Goal: Task Accomplishment & Management: Complete application form

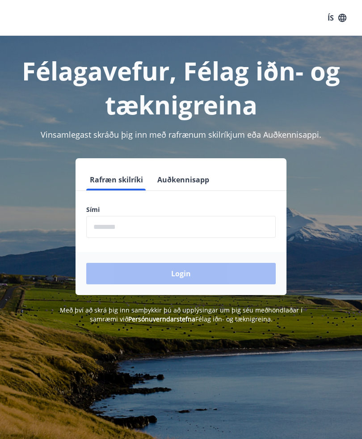
click at [172, 232] on input "phone" at bounding box center [181, 227] width 190 height 22
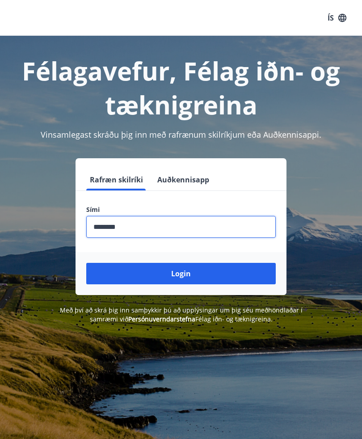
type input "********"
click at [206, 272] on button "Login" at bounding box center [181, 273] width 190 height 21
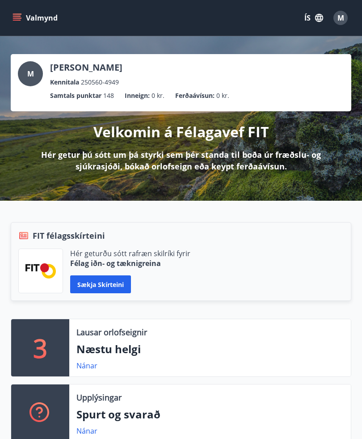
click at [15, 18] on icon "menu" at bounding box center [18, 17] width 10 height 1
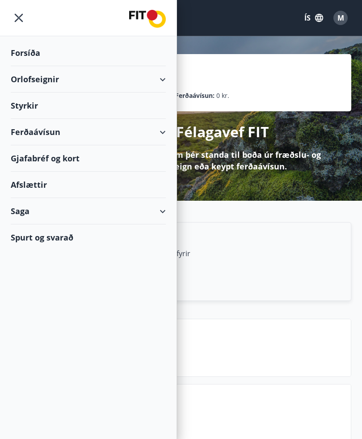
click at [37, 66] on div "Styrkir" at bounding box center [88, 53] width 155 height 26
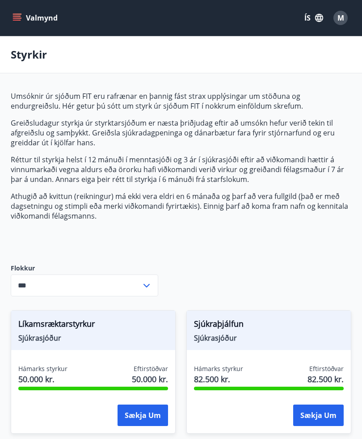
type input "***"
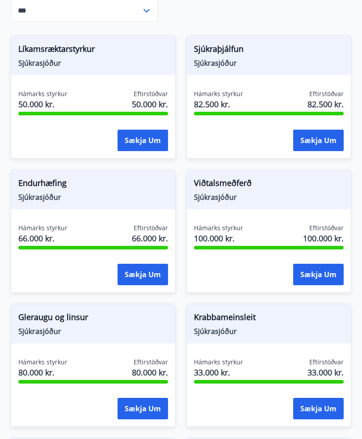
scroll to position [298, 0]
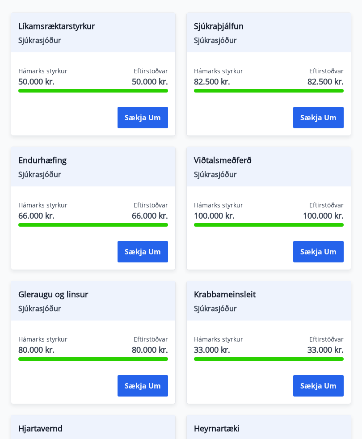
click at [146, 385] on button "Sækja um" at bounding box center [143, 385] width 51 height 21
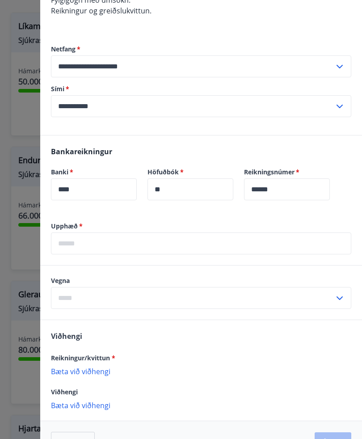
scroll to position [121, 0]
click at [112, 250] on input "text" at bounding box center [201, 244] width 301 height 22
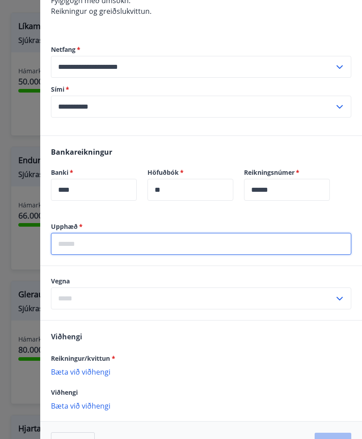
scroll to position [298, 0]
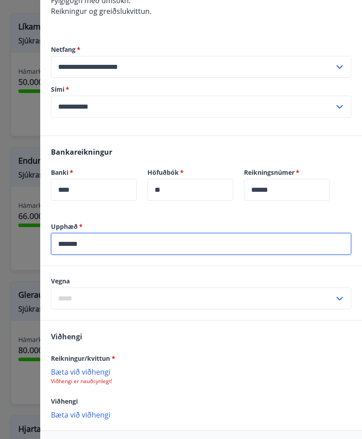
type input "*******"
click at [101, 295] on div "Vegna ​" at bounding box center [201, 293] width 301 height 33
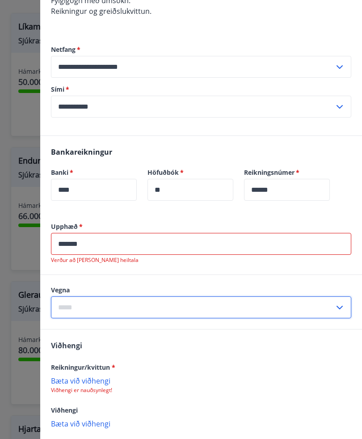
scroll to position [301, 0]
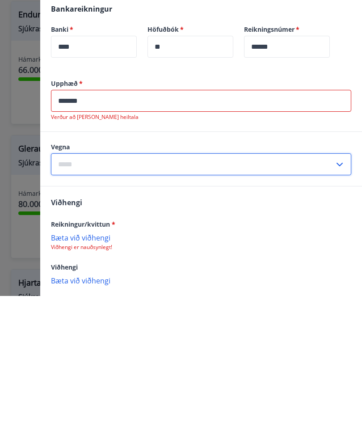
click at [340, 297] on div "​" at bounding box center [201, 308] width 301 height 22
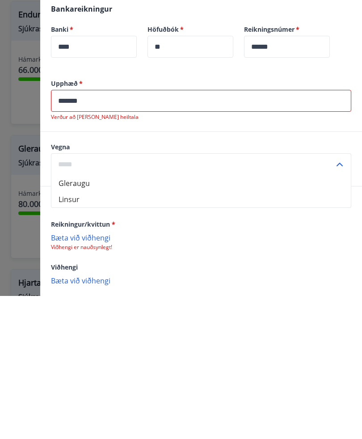
click at [155, 297] on input "text" at bounding box center [193, 308] width 284 height 22
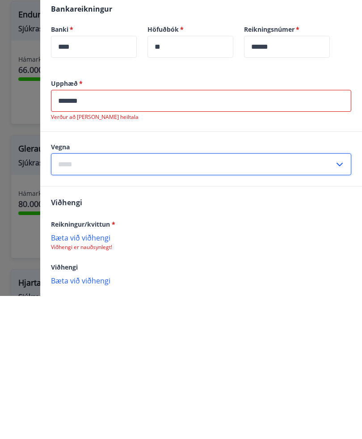
click at [99, 297] on input "text" at bounding box center [193, 308] width 284 height 22
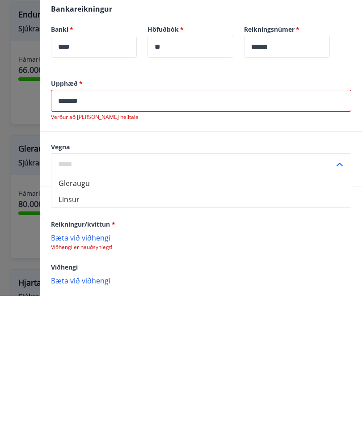
click at [94, 319] on li "Gleraugu" at bounding box center [201, 327] width 300 height 16
type input "********"
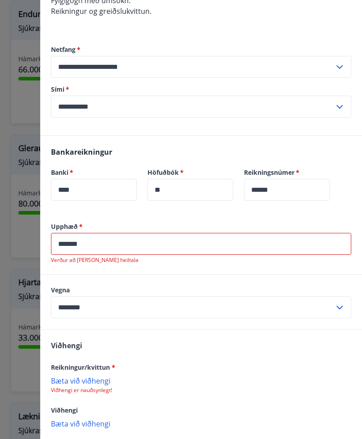
click at [110, 248] on input "*******" at bounding box center [201, 244] width 301 height 22
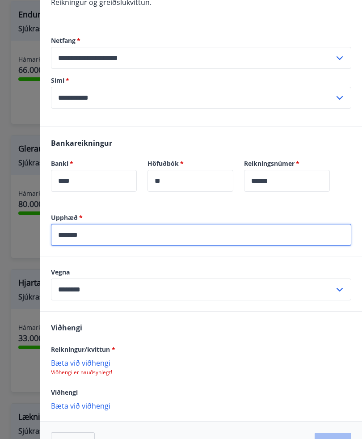
scroll to position [130, 0]
type input "*******"
click at [96, 410] on p "Bæta við viðhengi" at bounding box center [201, 405] width 301 height 9
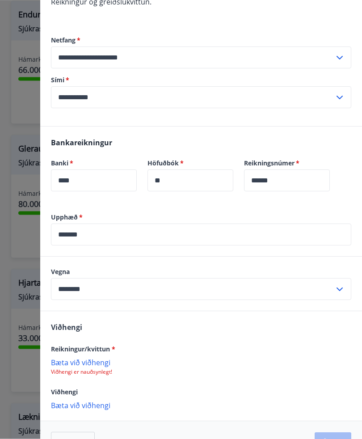
scroll to position [444, 0]
click at [89, 408] on p "Bæta við viðhengi" at bounding box center [201, 405] width 301 height 9
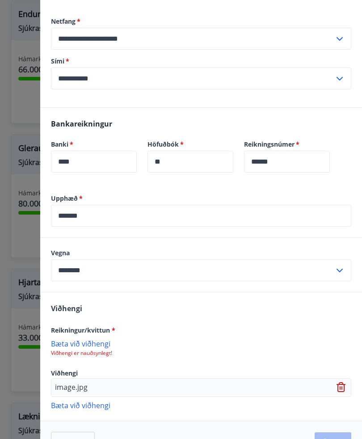
scroll to position [149, 0]
click at [101, 349] on p "Bæta við viðhengi" at bounding box center [201, 344] width 301 height 9
click at [86, 330] on span "Reikningur/kvittun *" at bounding box center [83, 331] width 64 height 9
click at [72, 344] on p "Bæta við viðhengi" at bounding box center [201, 344] width 301 height 9
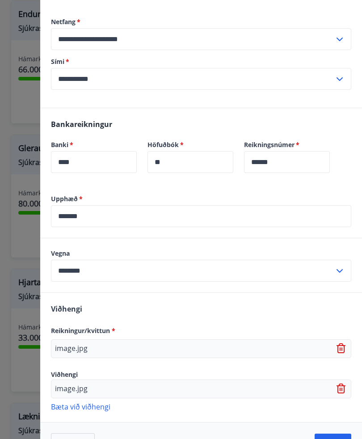
click at [348, 439] on button "Áfram" at bounding box center [333, 444] width 37 height 21
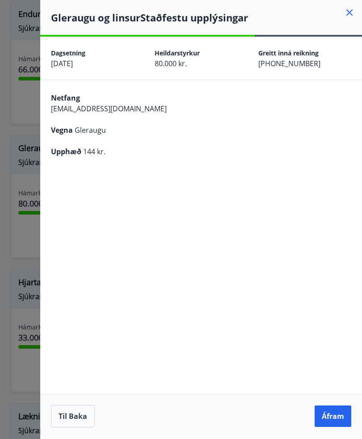
click at [338, 427] on button "Áfram" at bounding box center [333, 416] width 37 height 21
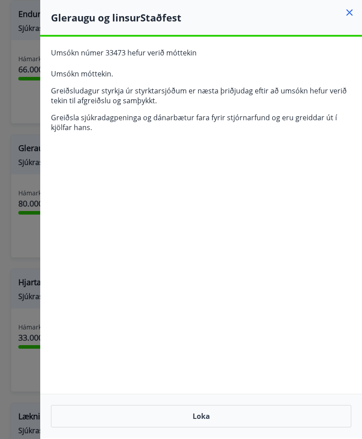
click at [353, 14] on icon at bounding box center [350, 12] width 11 height 11
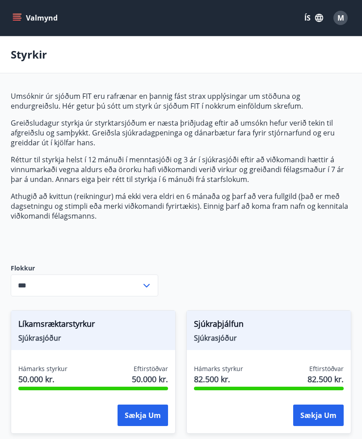
click at [342, 21] on span "M" at bounding box center [341, 18] width 7 height 10
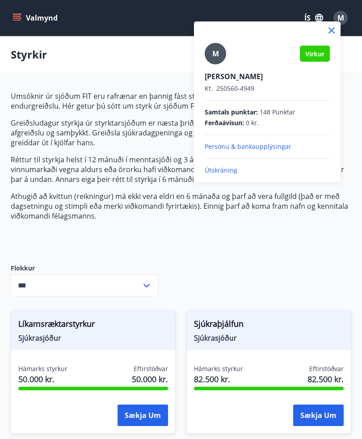
click at [243, 173] on p "Útskráning" at bounding box center [267, 170] width 125 height 9
click at [216, 174] on p "Útskráning" at bounding box center [267, 170] width 125 height 9
click at [220, 173] on p "Útskráning" at bounding box center [267, 170] width 125 height 9
click at [229, 174] on p "Útskráning" at bounding box center [267, 170] width 125 height 9
click at [229, 170] on p "Útskráning" at bounding box center [267, 170] width 125 height 9
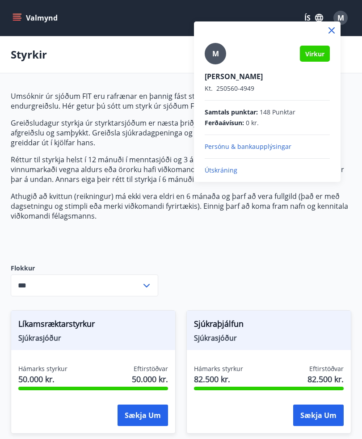
click at [327, 31] on icon at bounding box center [332, 30] width 11 height 11
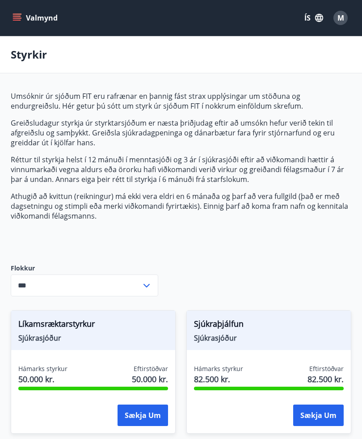
click at [339, 17] on span "M" at bounding box center [341, 18] width 7 height 10
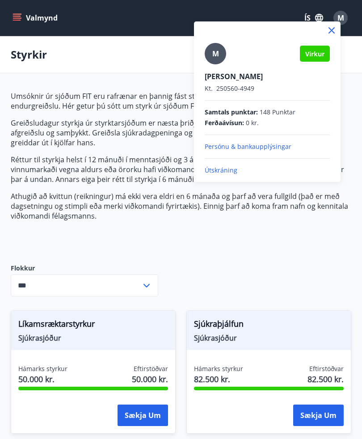
click at [240, 167] on p "Útskráning" at bounding box center [267, 170] width 125 height 9
